Goal: Check status: Check status

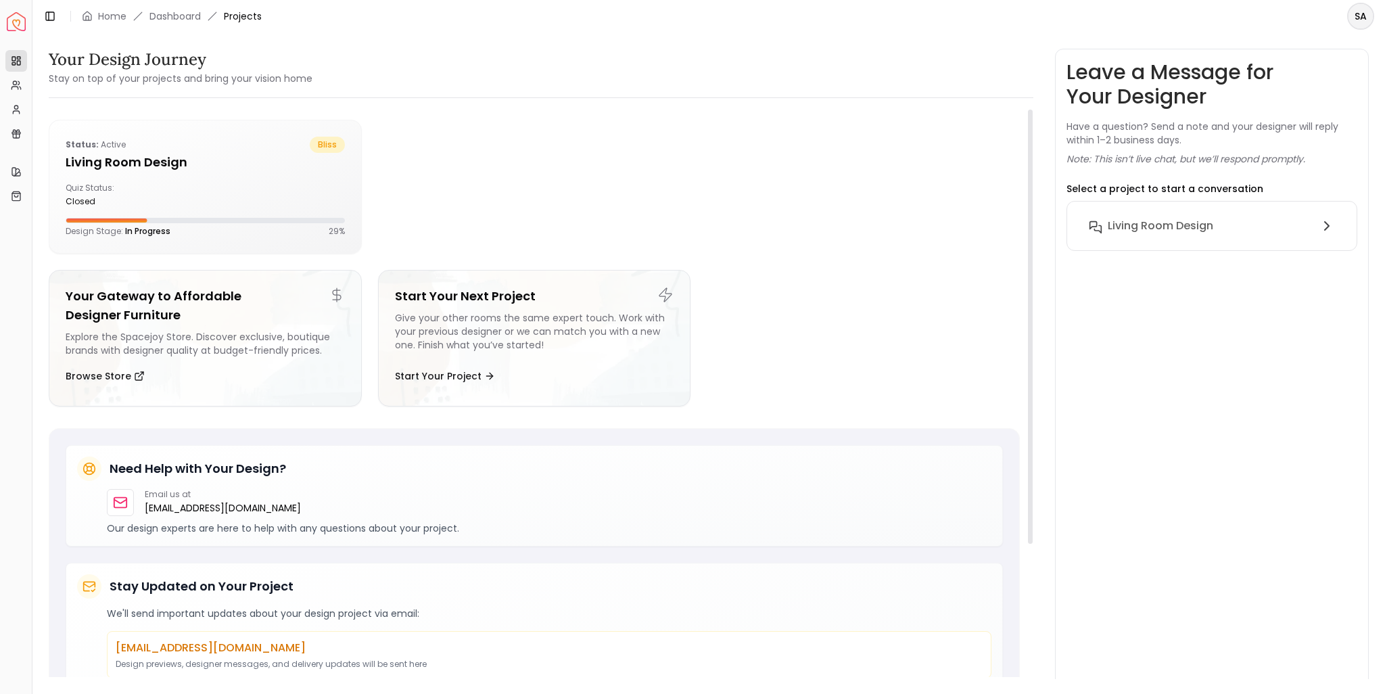
click at [233, 188] on div "Quiz Status: closed" at bounding box center [205, 195] width 279 height 24
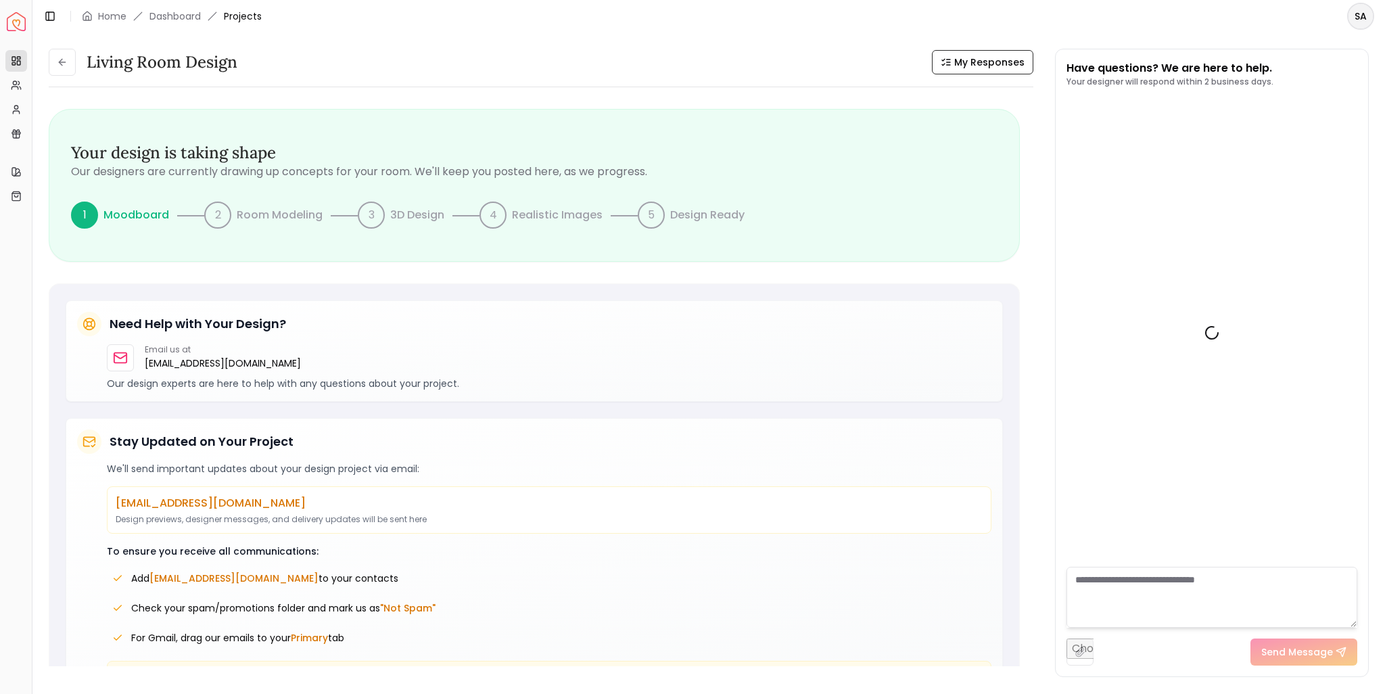
scroll to position [1673, 0]
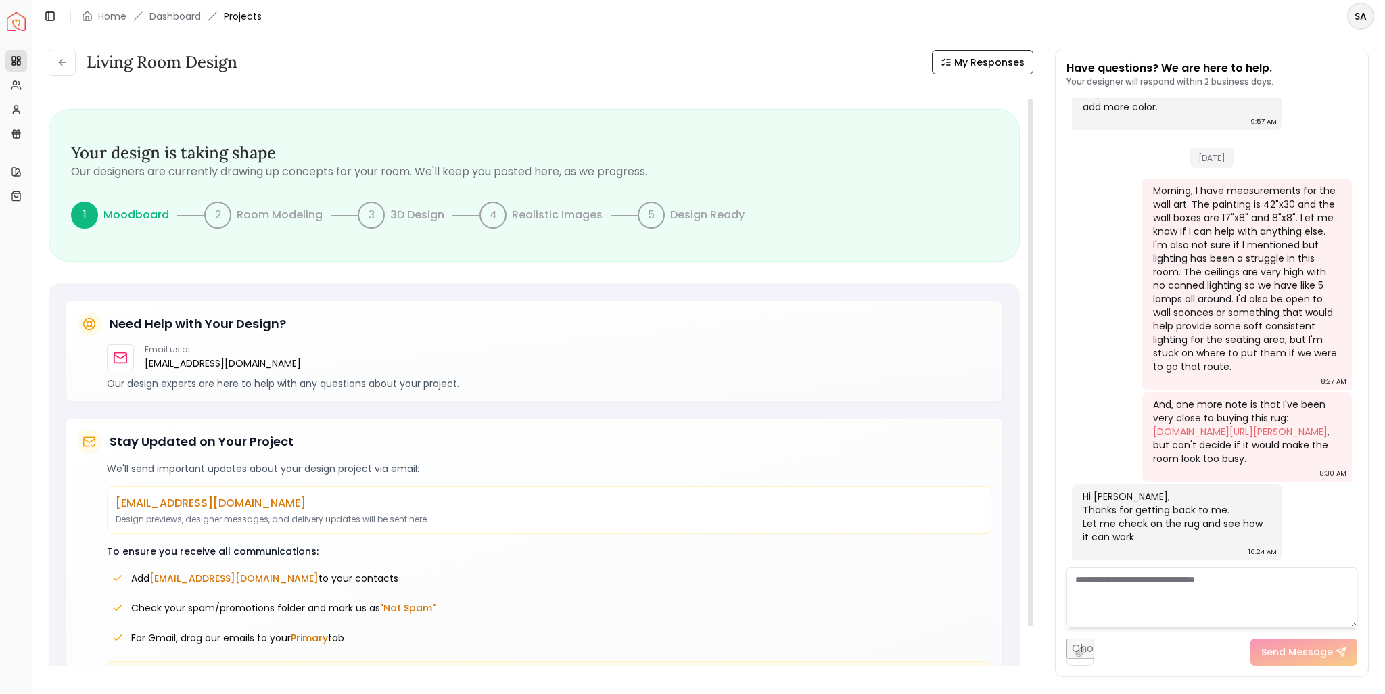
click at [166, 171] on p "Our designers are currently drawing up concepts for your room. We'll keep you p…" at bounding box center [534, 172] width 927 height 16
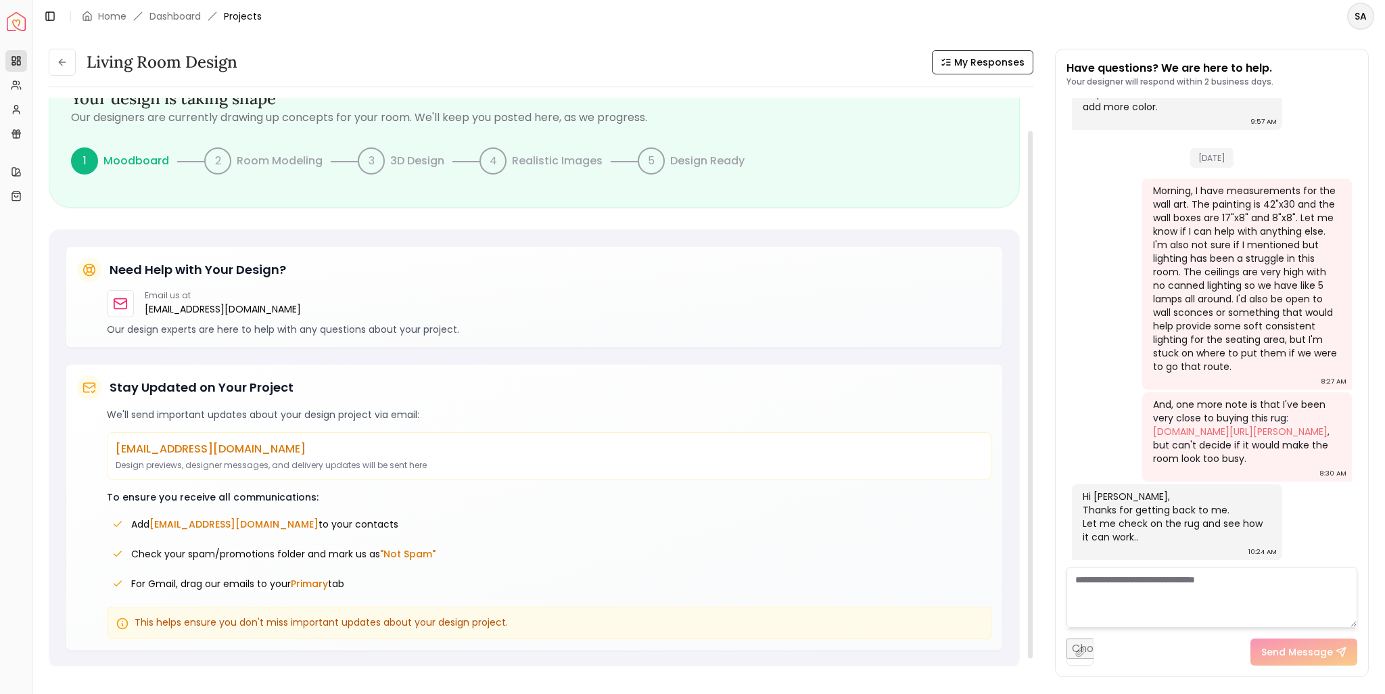
scroll to position [0, 0]
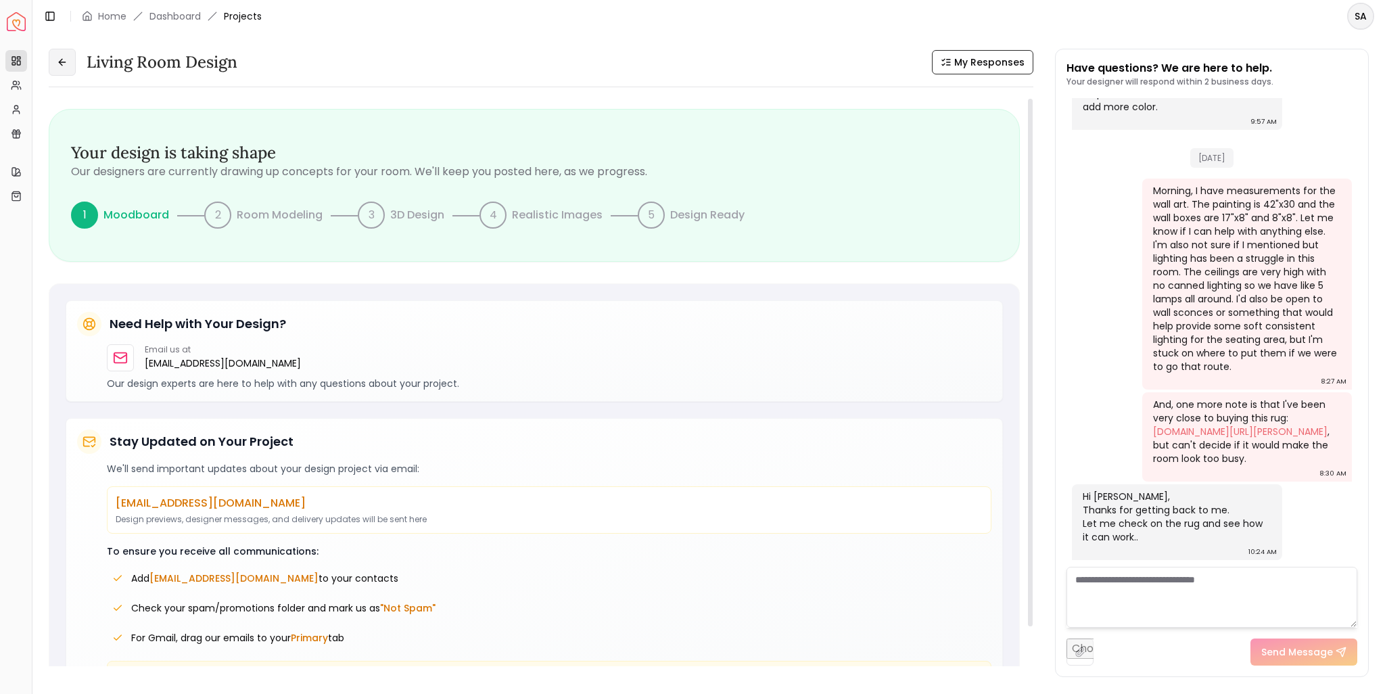
click at [64, 63] on icon at bounding box center [62, 62] width 11 height 11
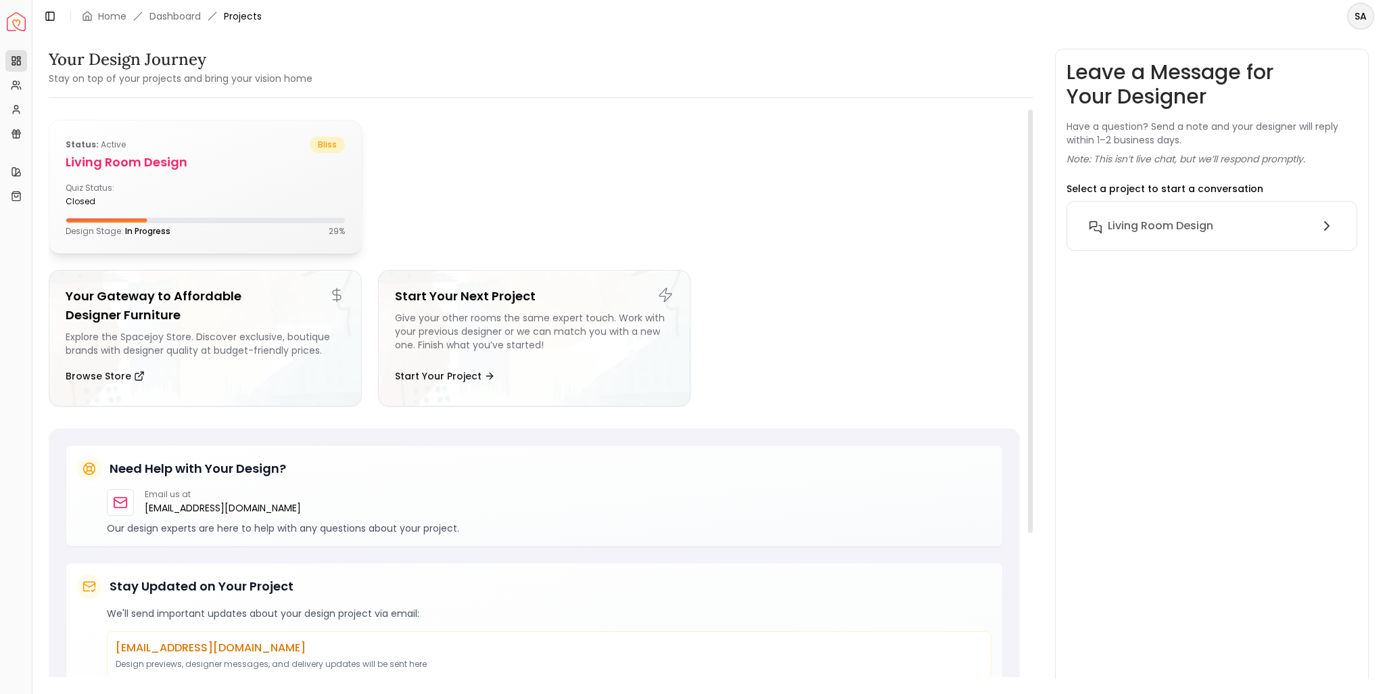
click at [227, 183] on div "Quiz Status: closed" at bounding box center [205, 195] width 279 height 24
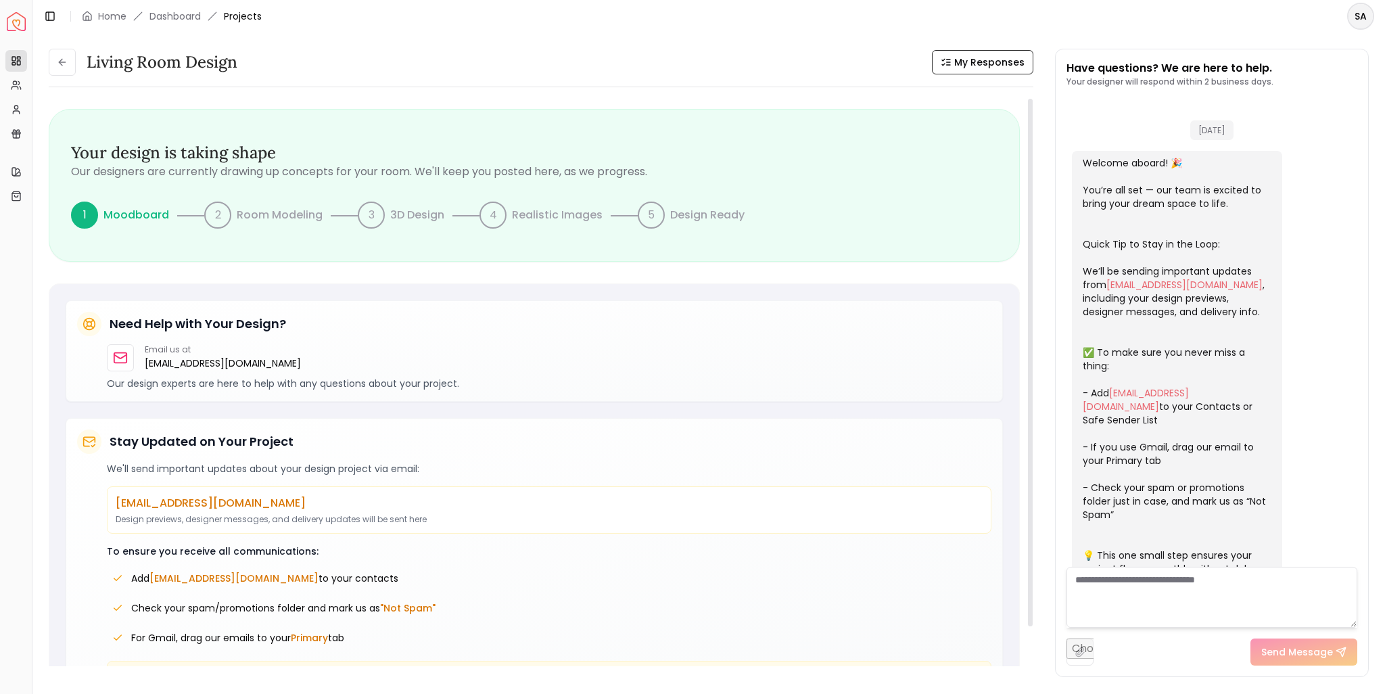
scroll to position [1673, 0]
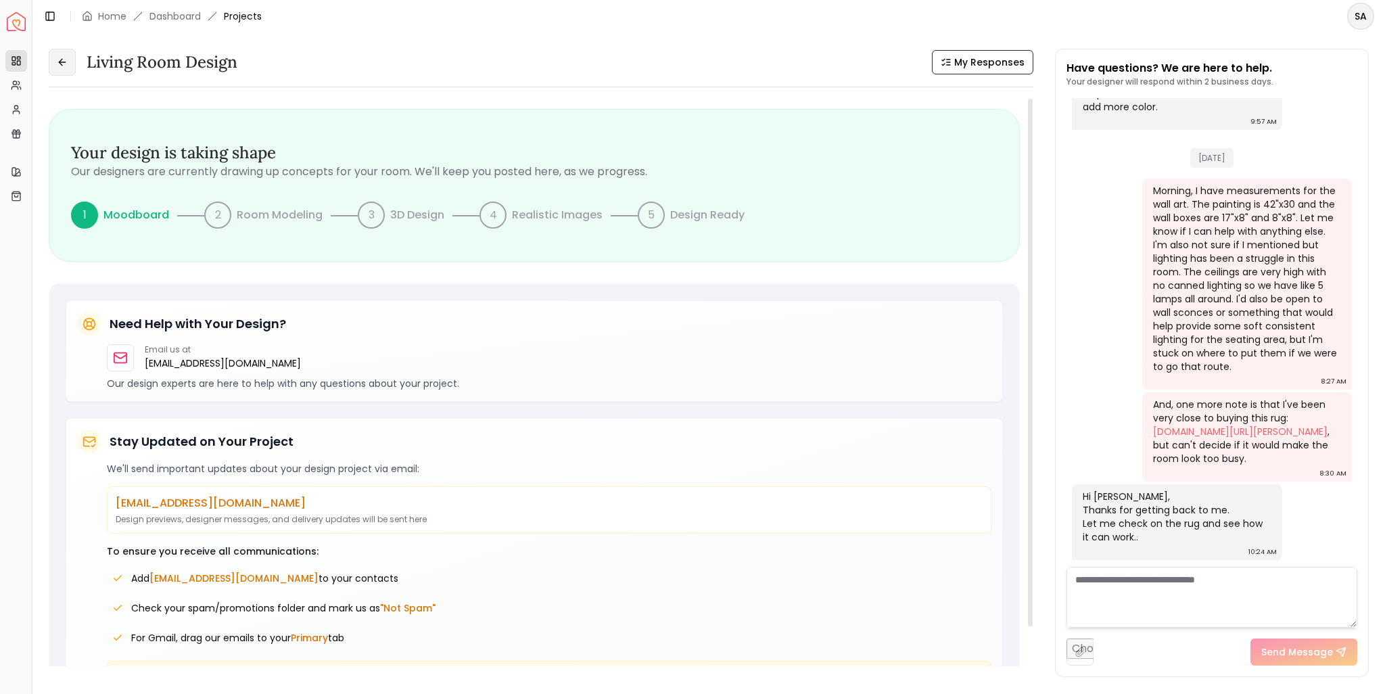
click at [60, 60] on icon at bounding box center [62, 62] width 11 height 11
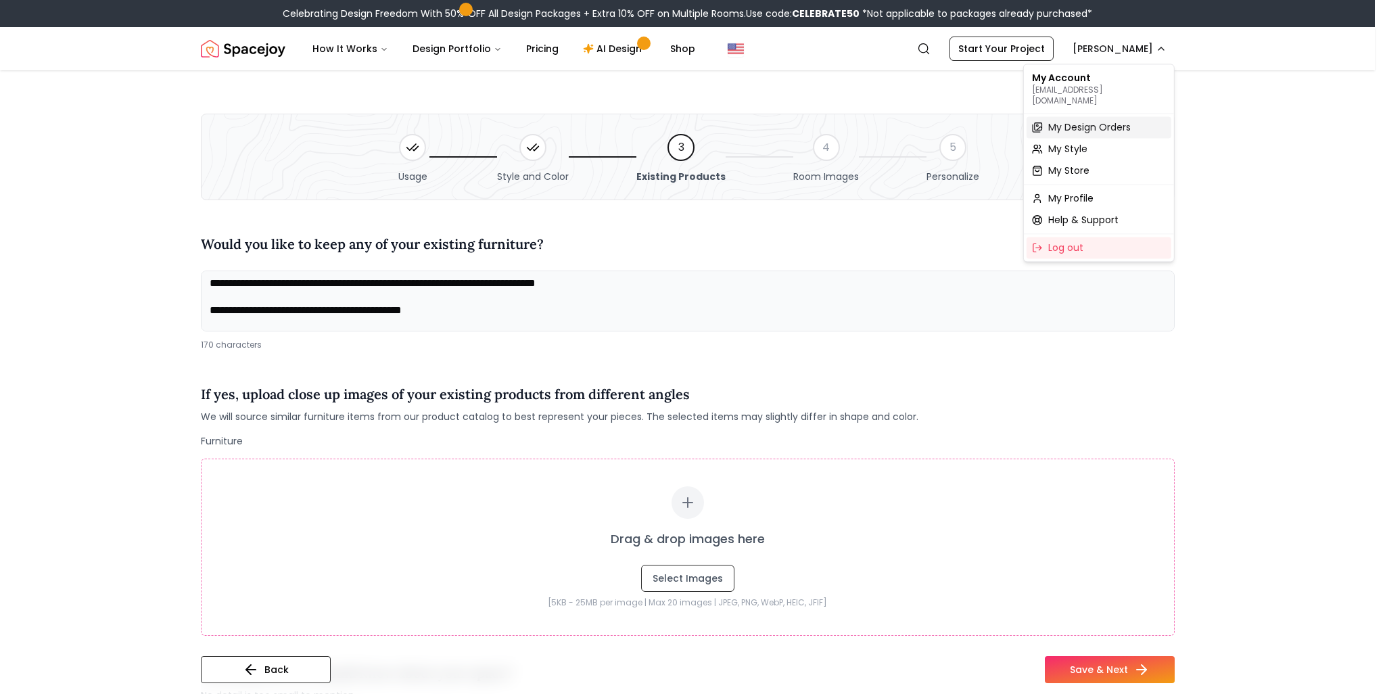
click at [1089, 120] on span "My Design Orders" at bounding box center [1089, 127] width 83 height 14
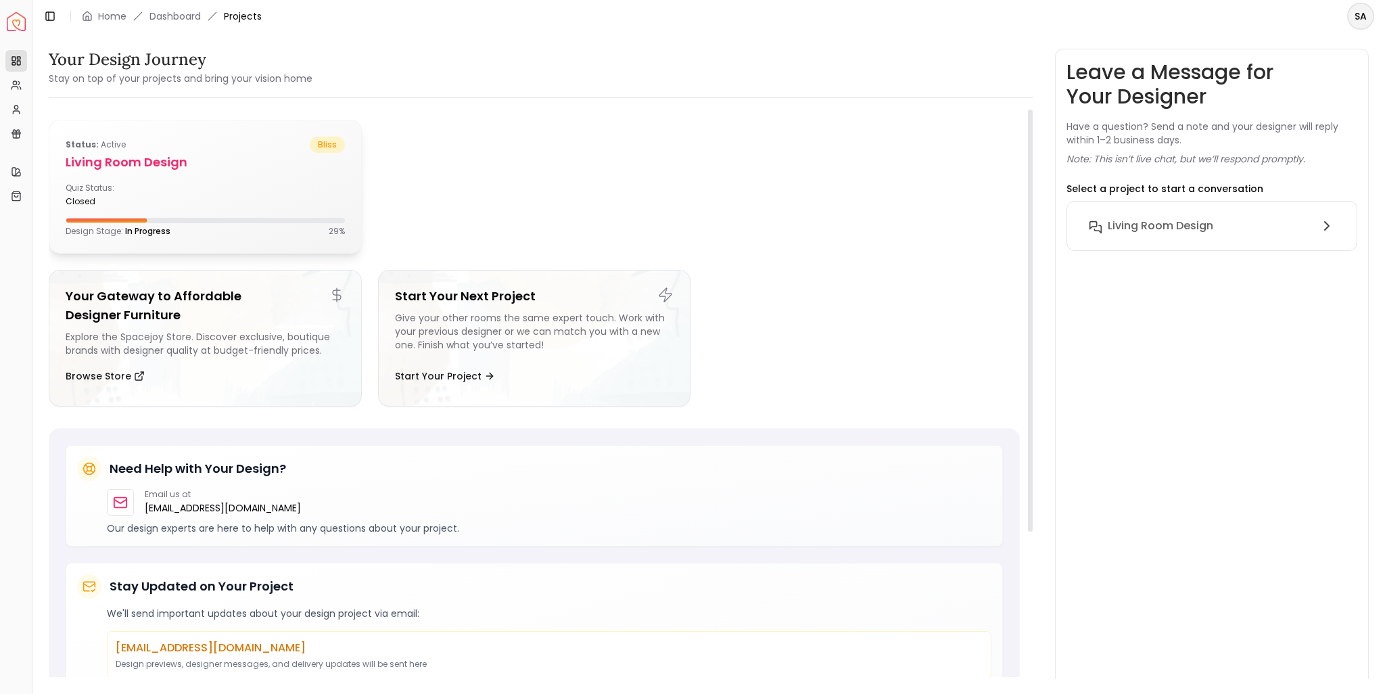
click at [224, 187] on div "Quiz Status: closed" at bounding box center [205, 195] width 279 height 24
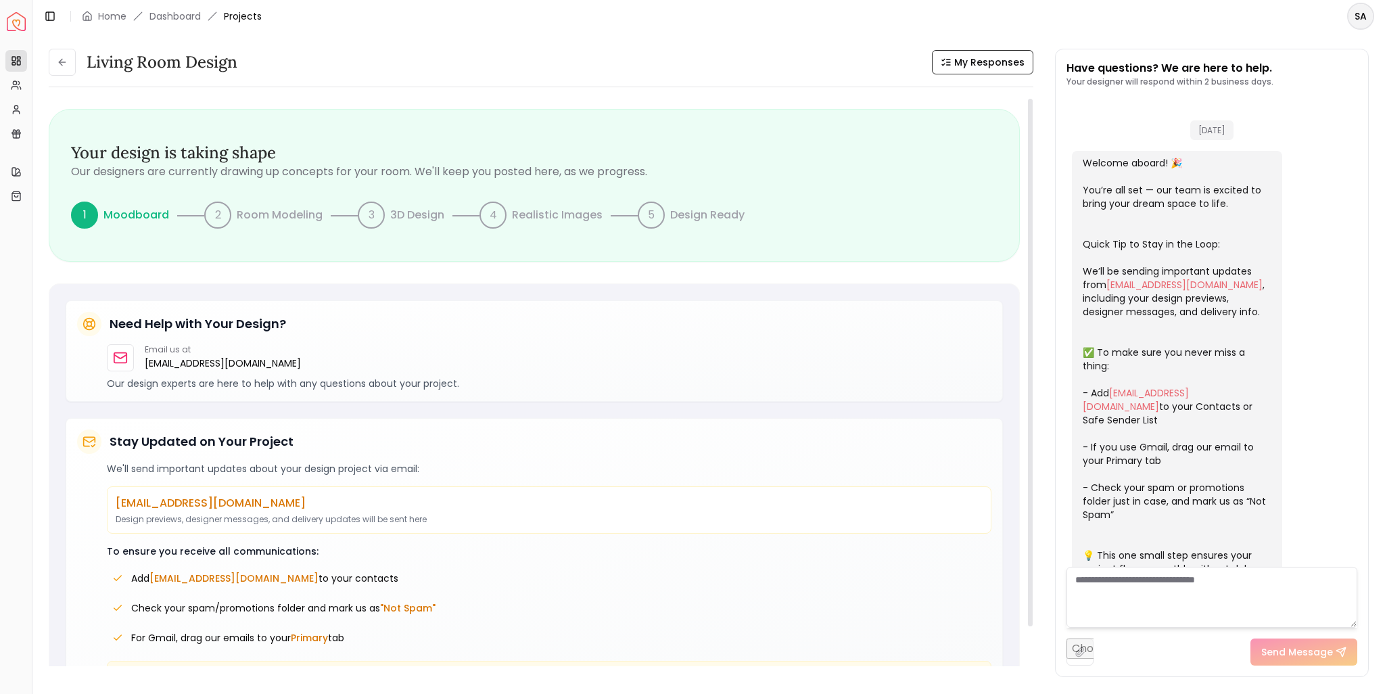
scroll to position [1673, 0]
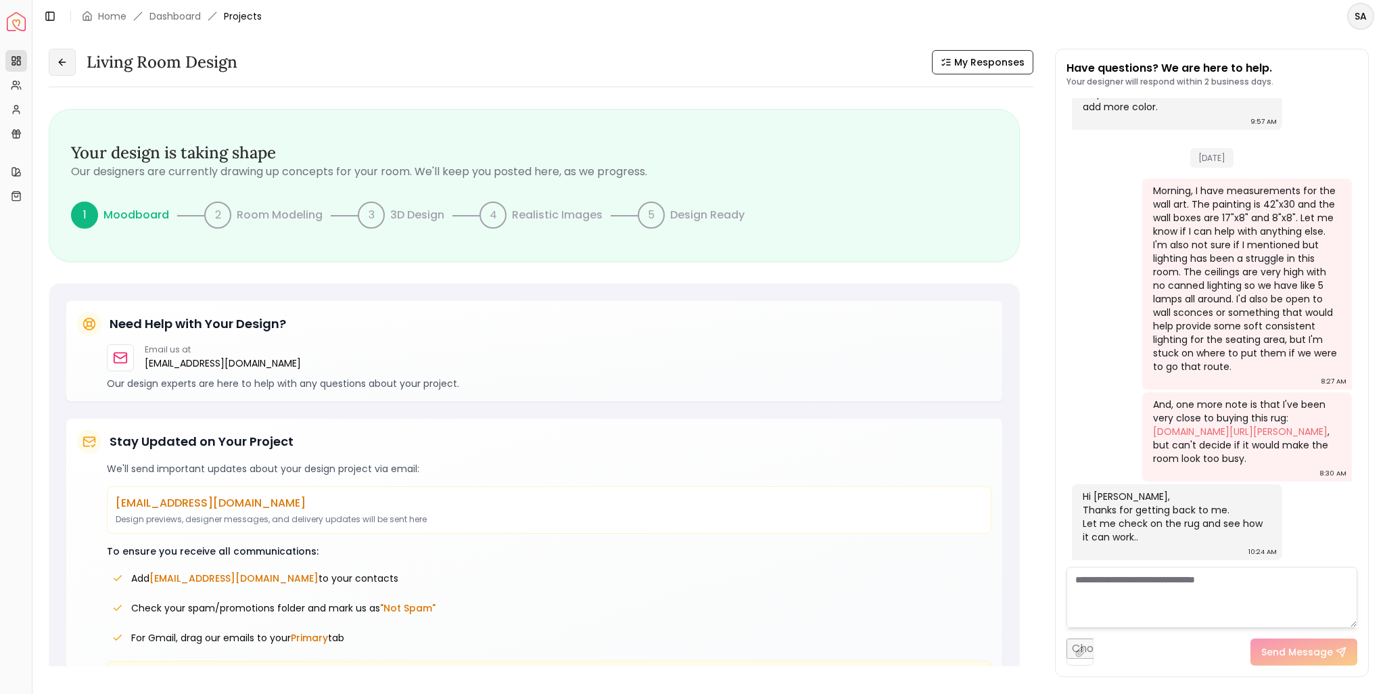
click at [66, 57] on icon at bounding box center [62, 62] width 11 height 11
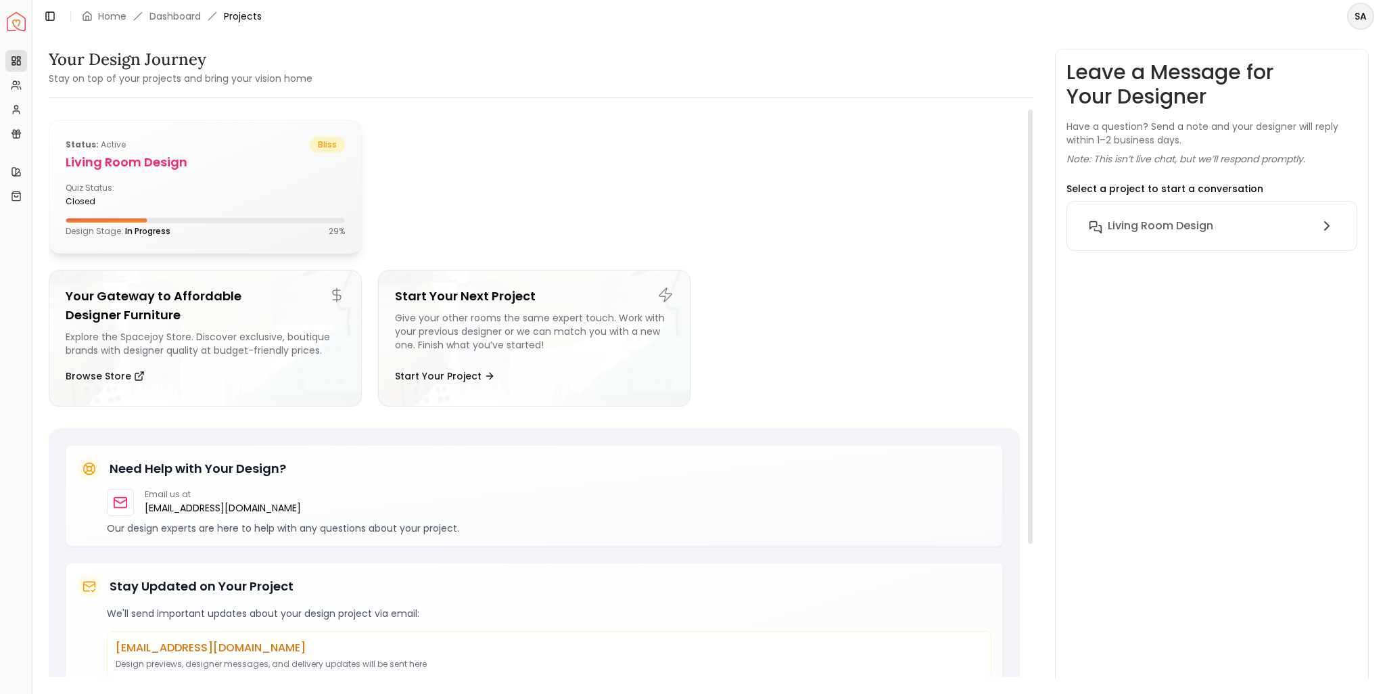
drag, startPoint x: 201, startPoint y: 187, endPoint x: 204, endPoint y: 195, distance: 9.4
click at [203, 187] on div "Quiz Status: closed" at bounding box center [205, 195] width 279 height 24
